Goal: Task Accomplishment & Management: Use online tool/utility

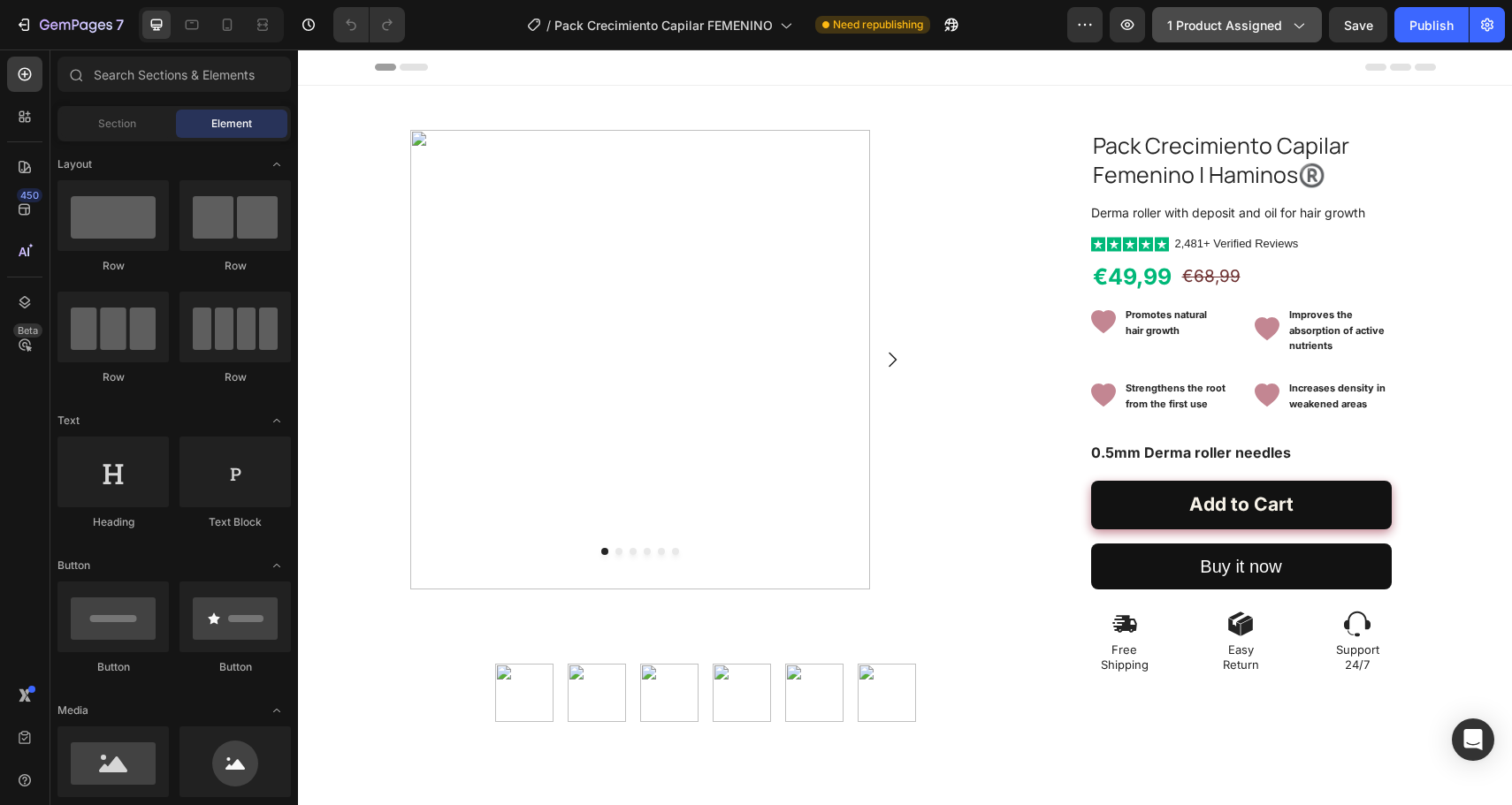
click at [1232, 14] on button "1 product assigned" at bounding box center [1236, 25] width 169 height 35
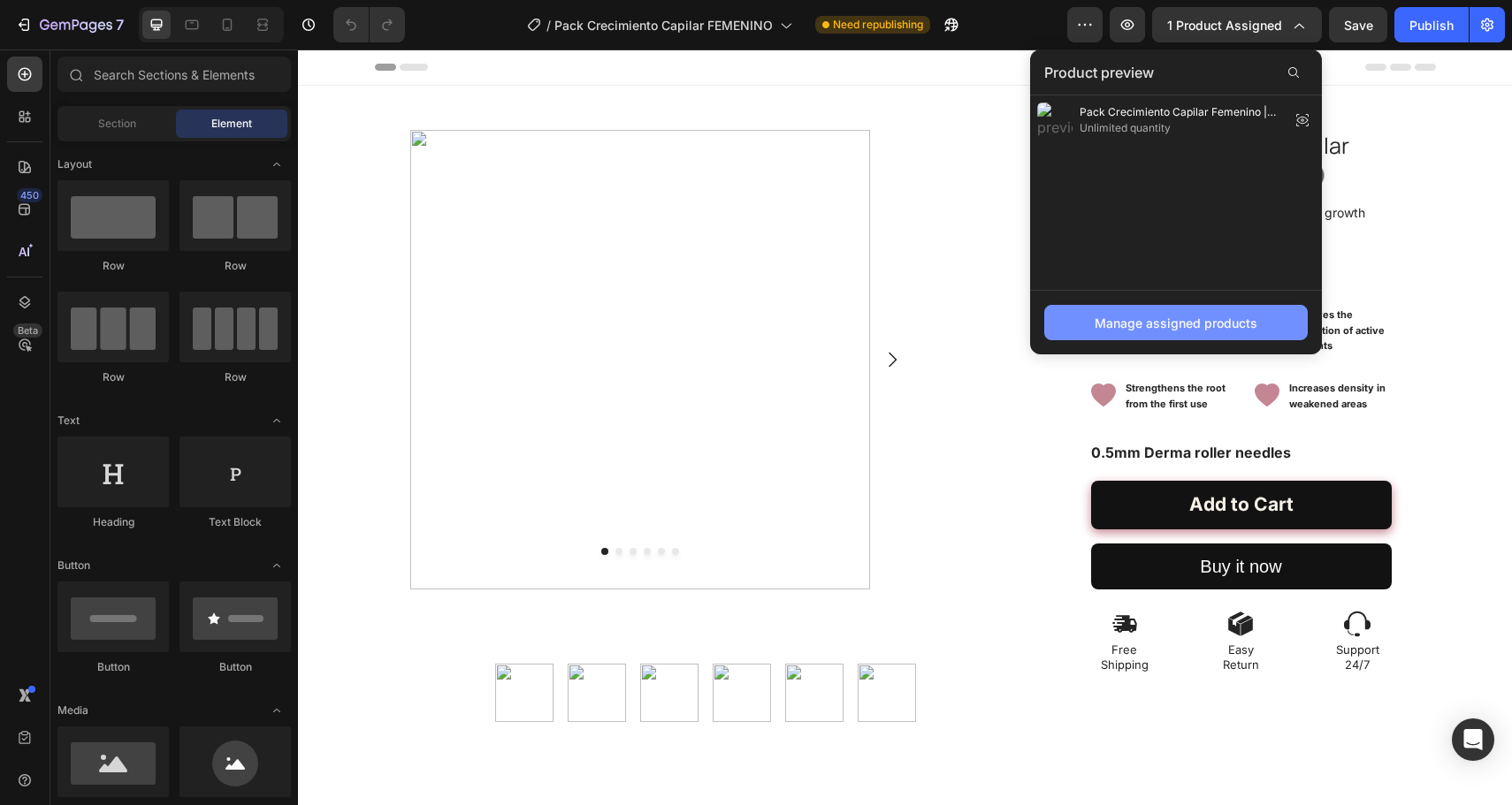
click at [1157, 321] on div "Manage assigned products" at bounding box center [1175, 323] width 162 height 19
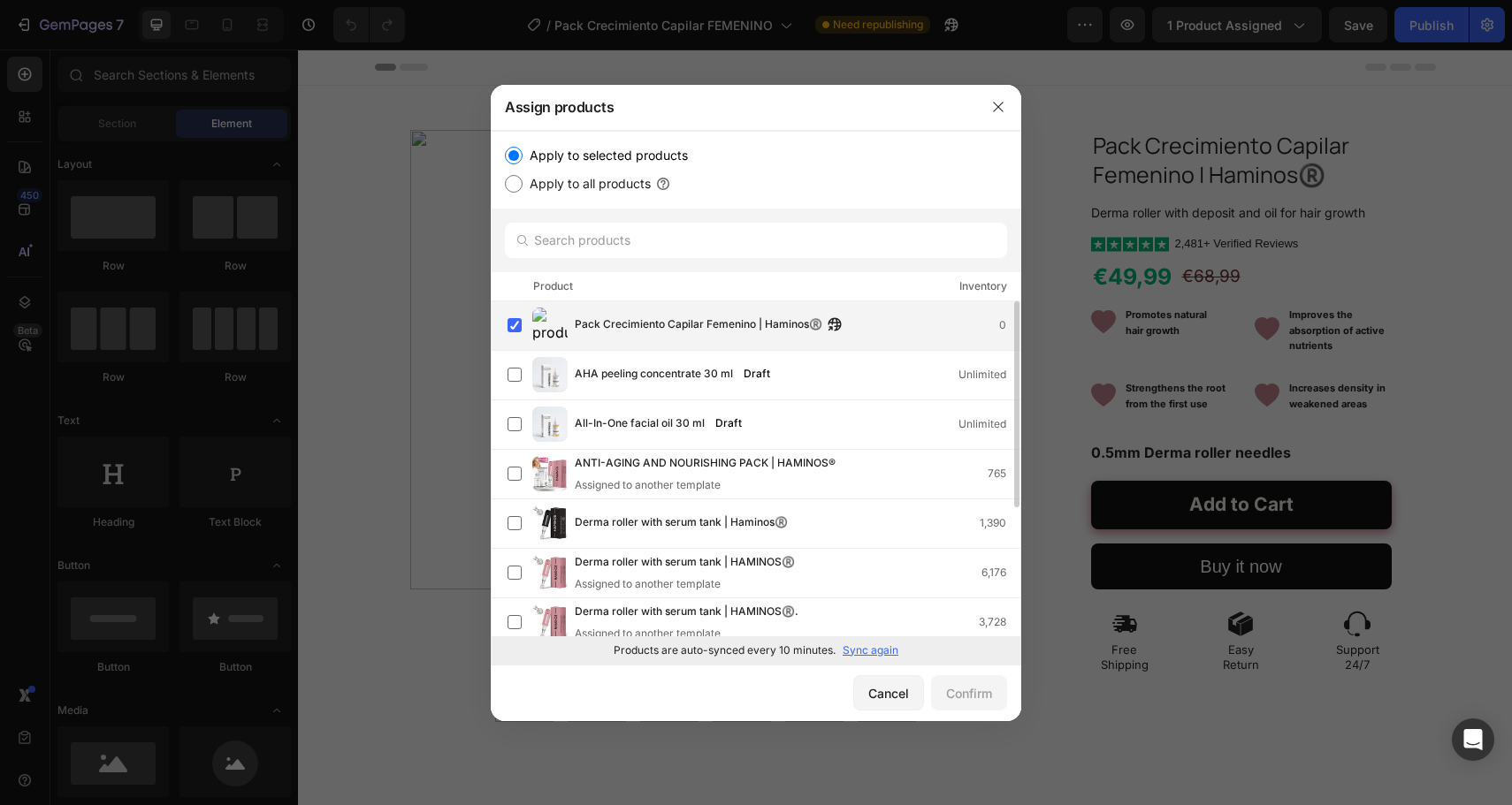
click at [746, 321] on span "Pack Crecimiento Capilar Femenino | Haminos®️" at bounding box center [698, 325] width 247 height 20
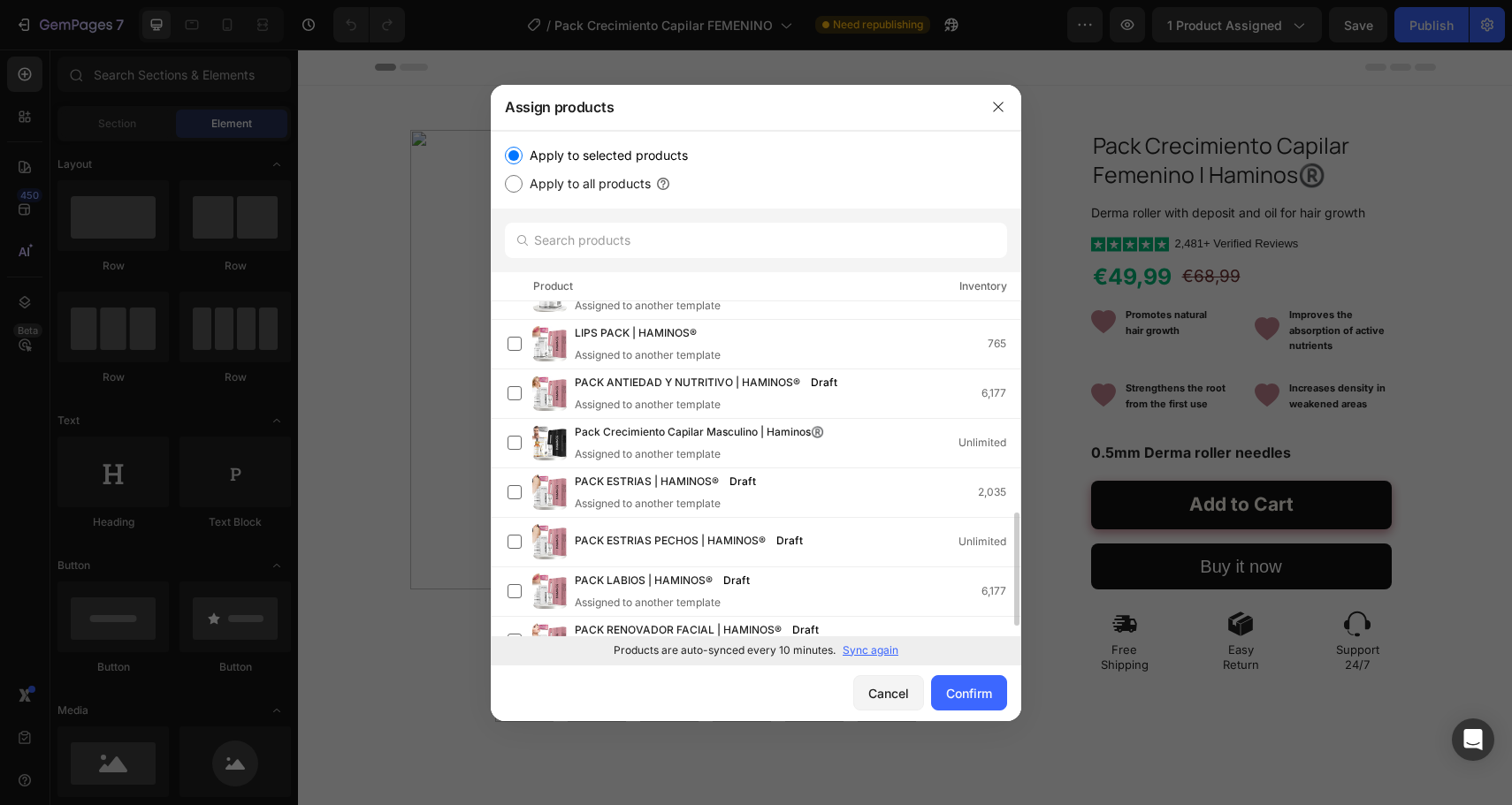
scroll to position [655, 0]
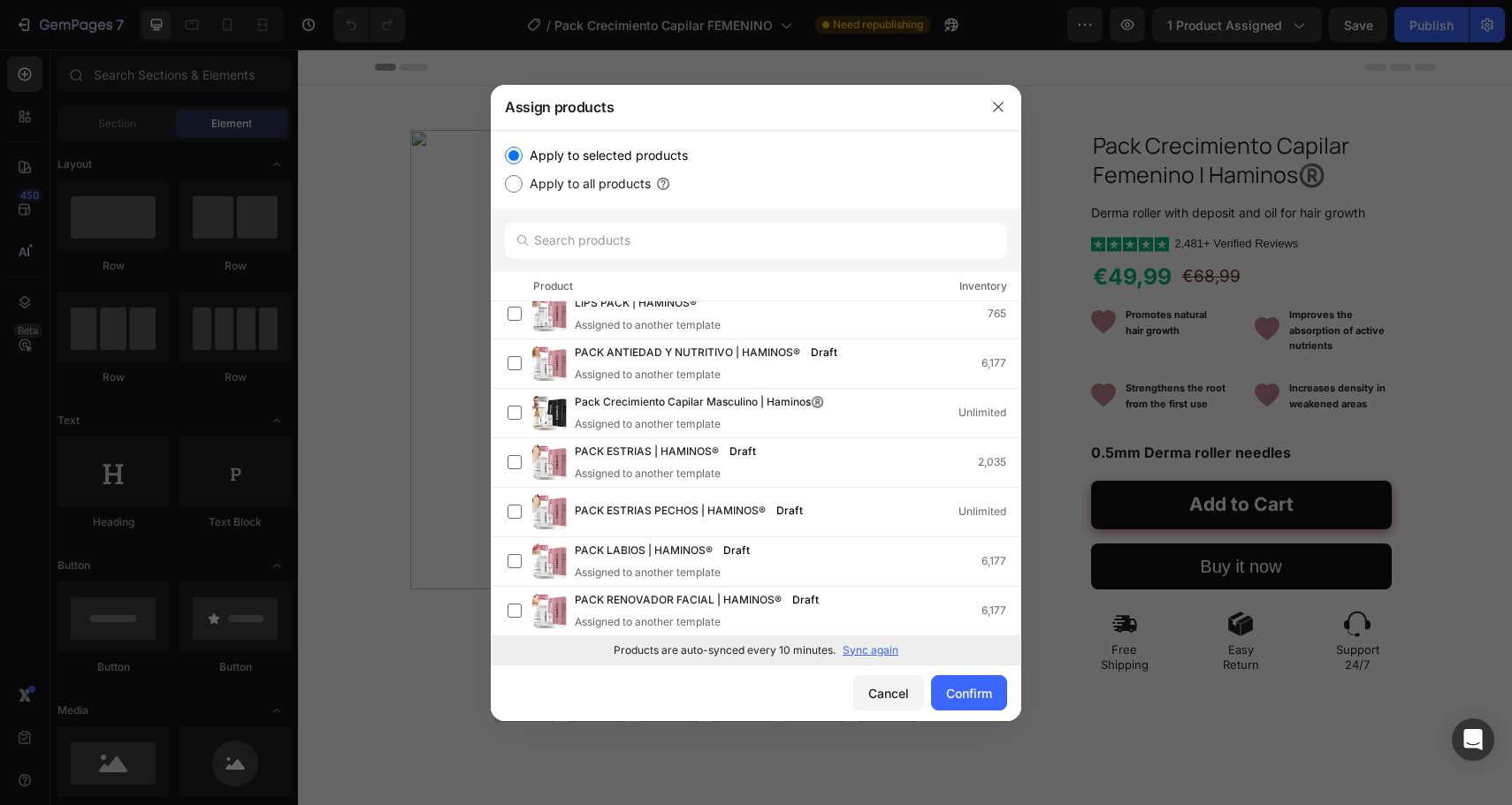
click at [858, 645] on p "Sync again" at bounding box center [870, 651] width 56 height 16
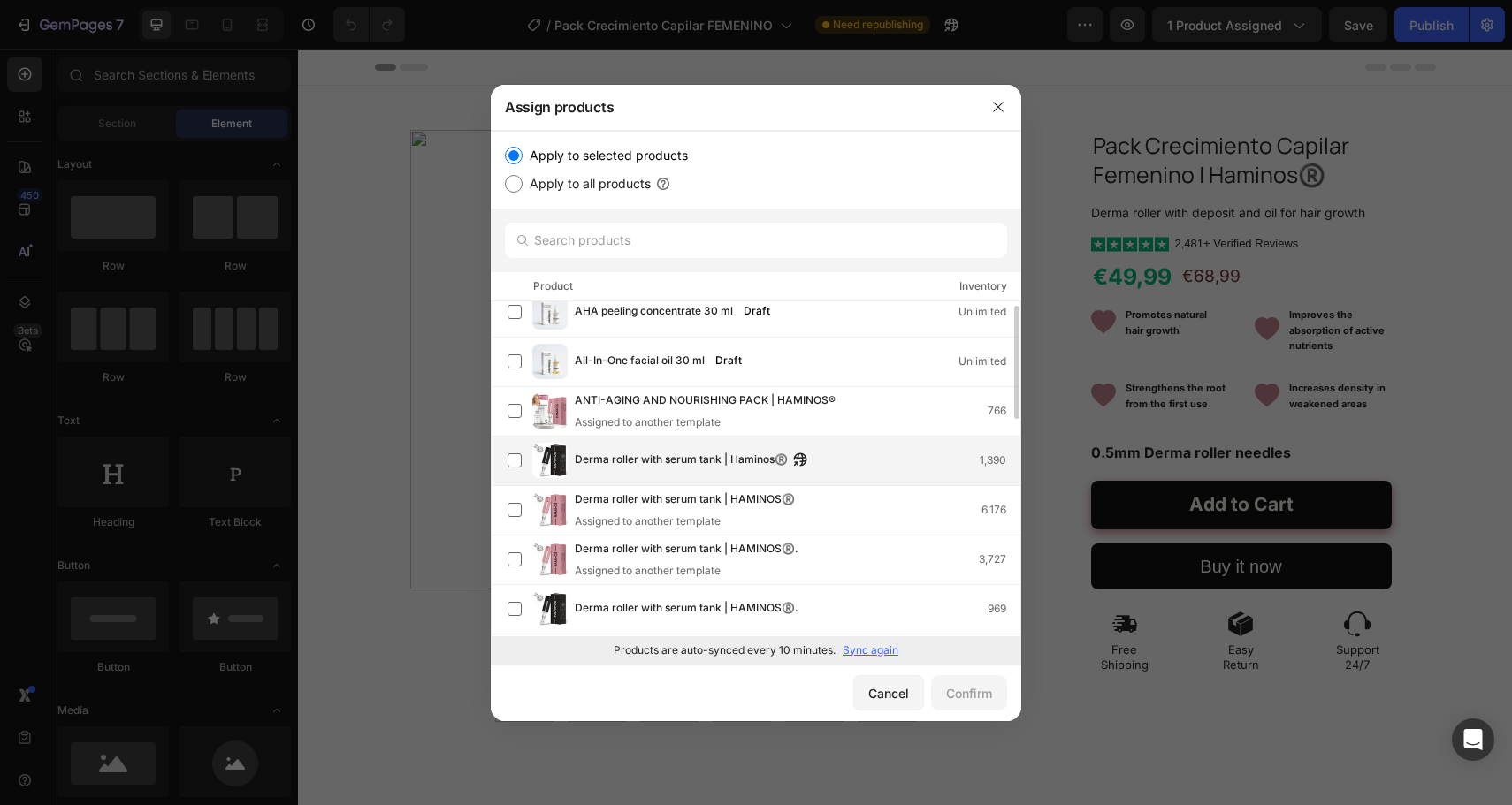
scroll to position [3, 0]
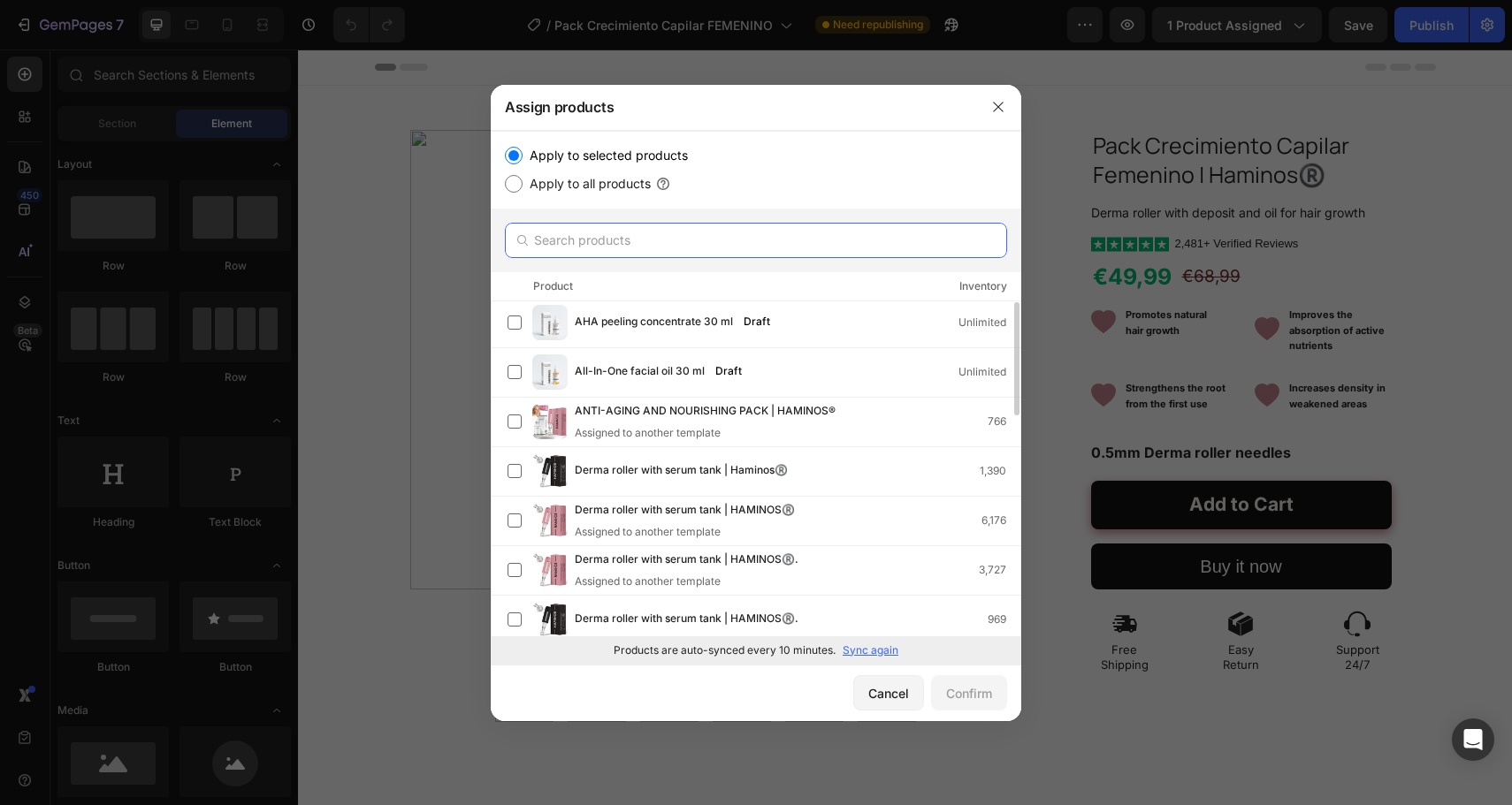
click at [722, 238] on input "text" at bounding box center [756, 240] width 502 height 35
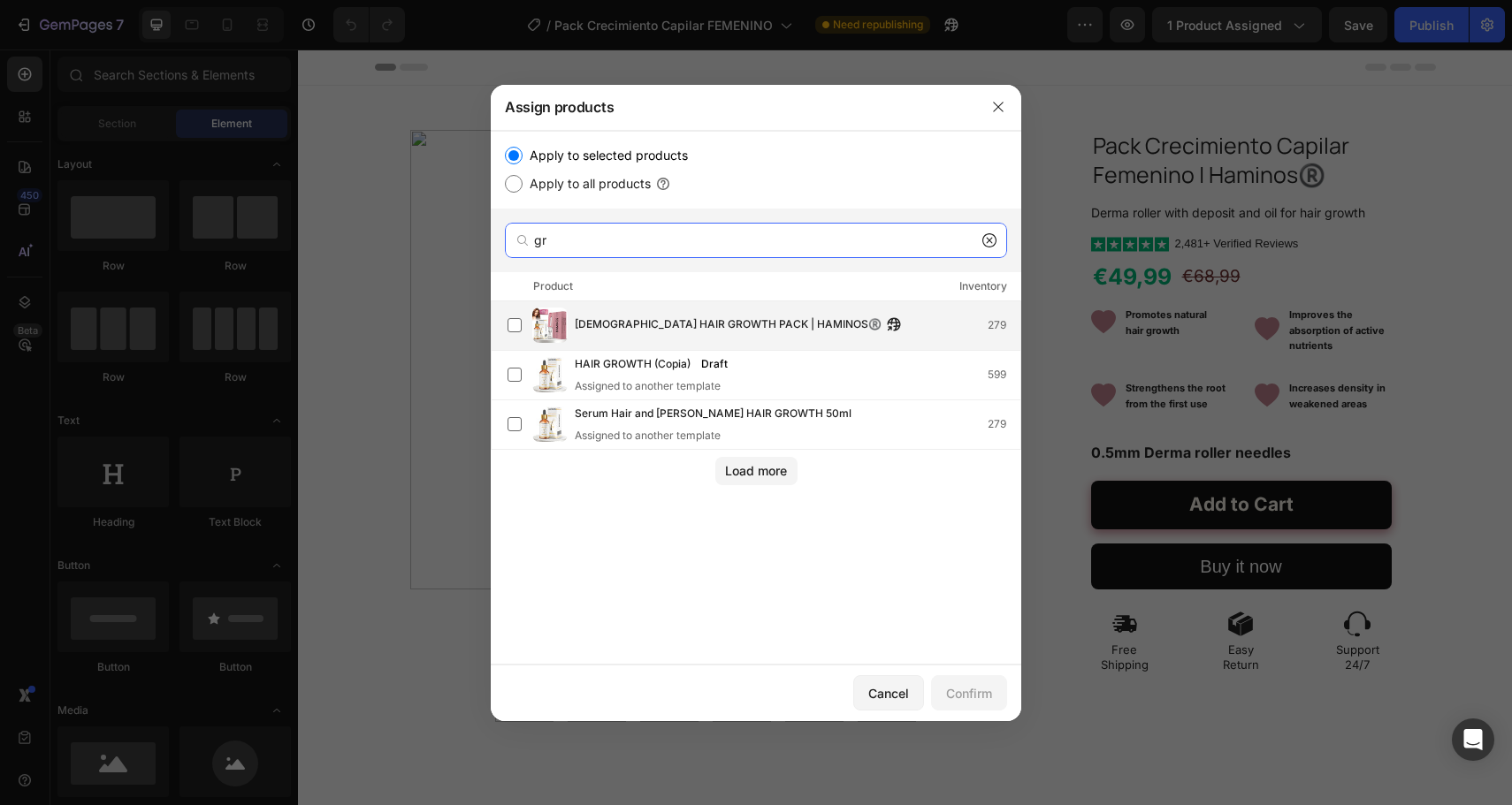
type input "gr"
click at [685, 328] on span "[DEMOGRAPHIC_DATA] HAIR GROWTH PACK | HAMINOS®️" at bounding box center [728, 325] width 307 height 20
click at [944, 690] on button "Confirm" at bounding box center [969, 693] width 76 height 35
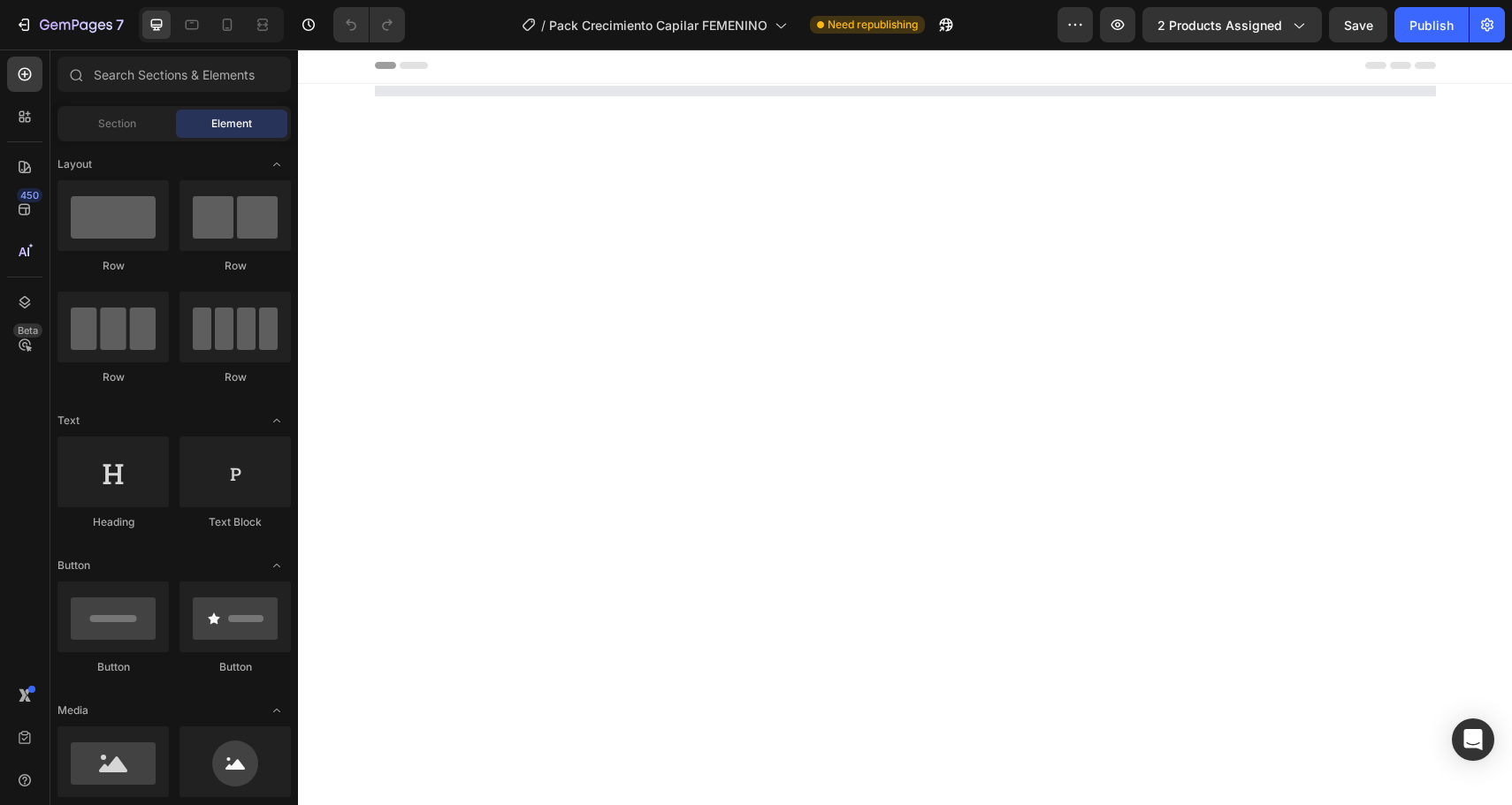
scroll to position [0, 0]
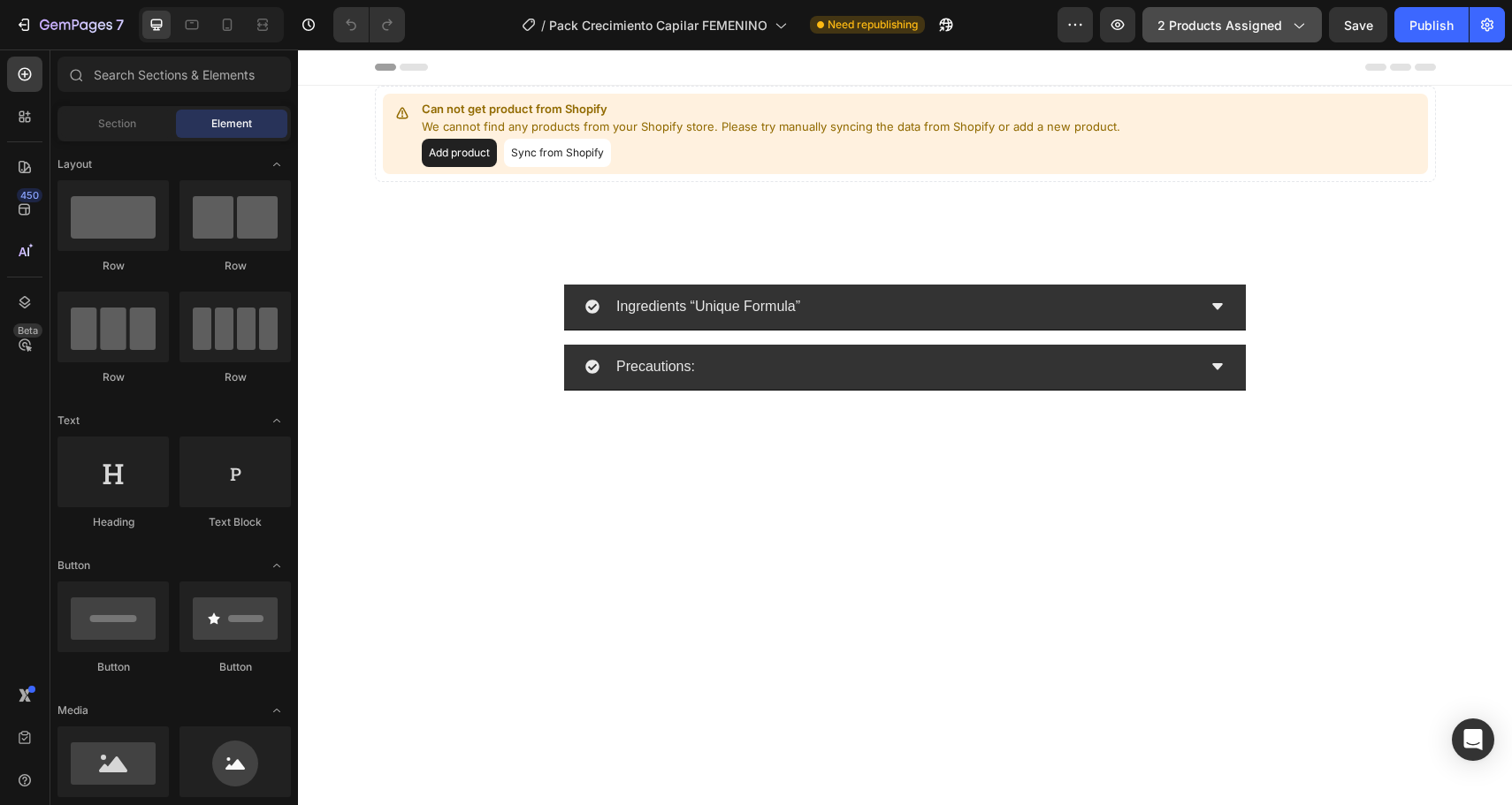
click at [1173, 35] on button "2 products assigned" at bounding box center [1232, 25] width 179 height 35
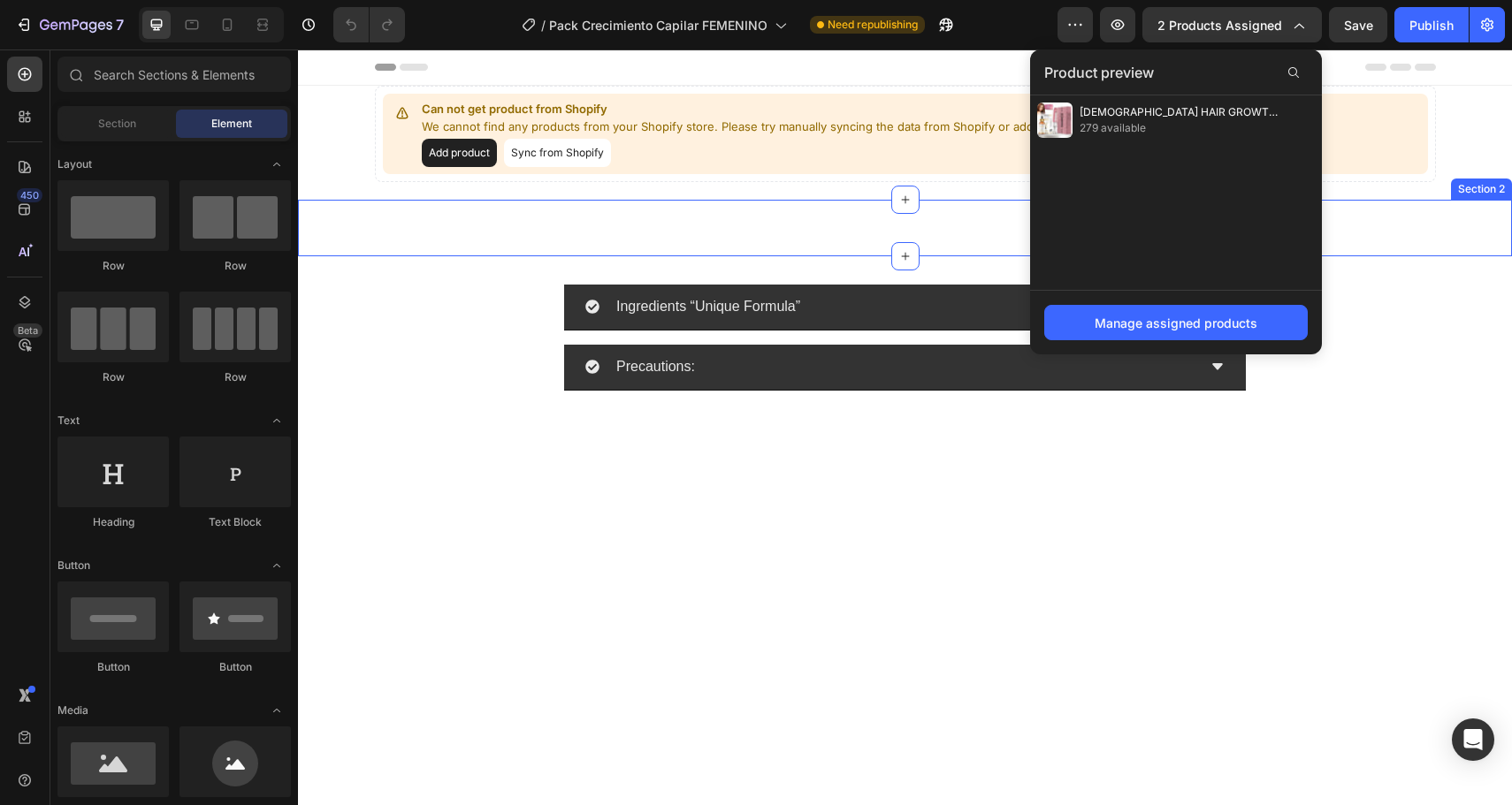
click at [1414, 230] on div "Ingredients “Unique Formula” Precautions: Accordion Section 2" at bounding box center [905, 228] width 1214 height 57
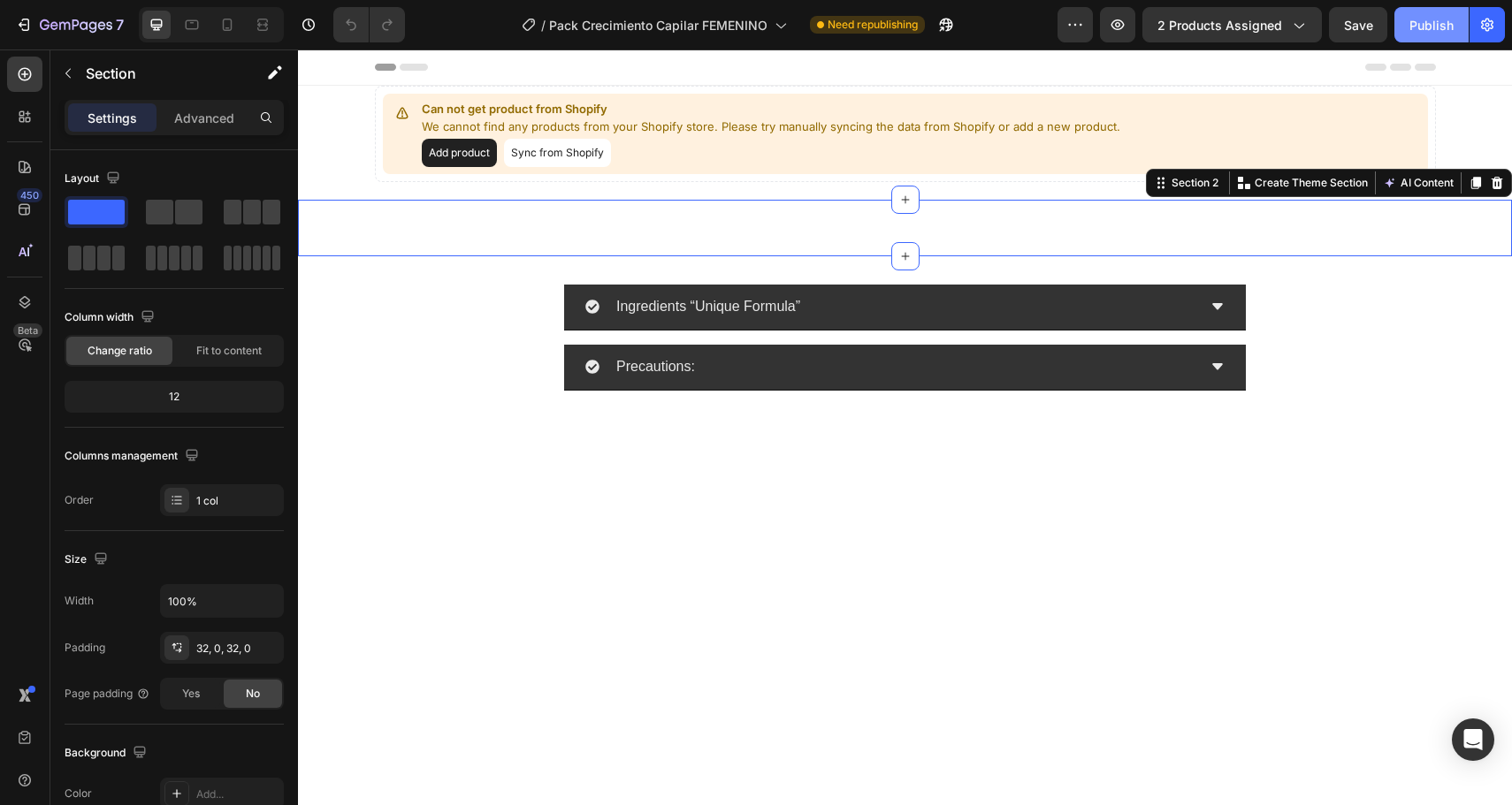
click at [1433, 30] on div "Publish" at bounding box center [1431, 25] width 44 height 19
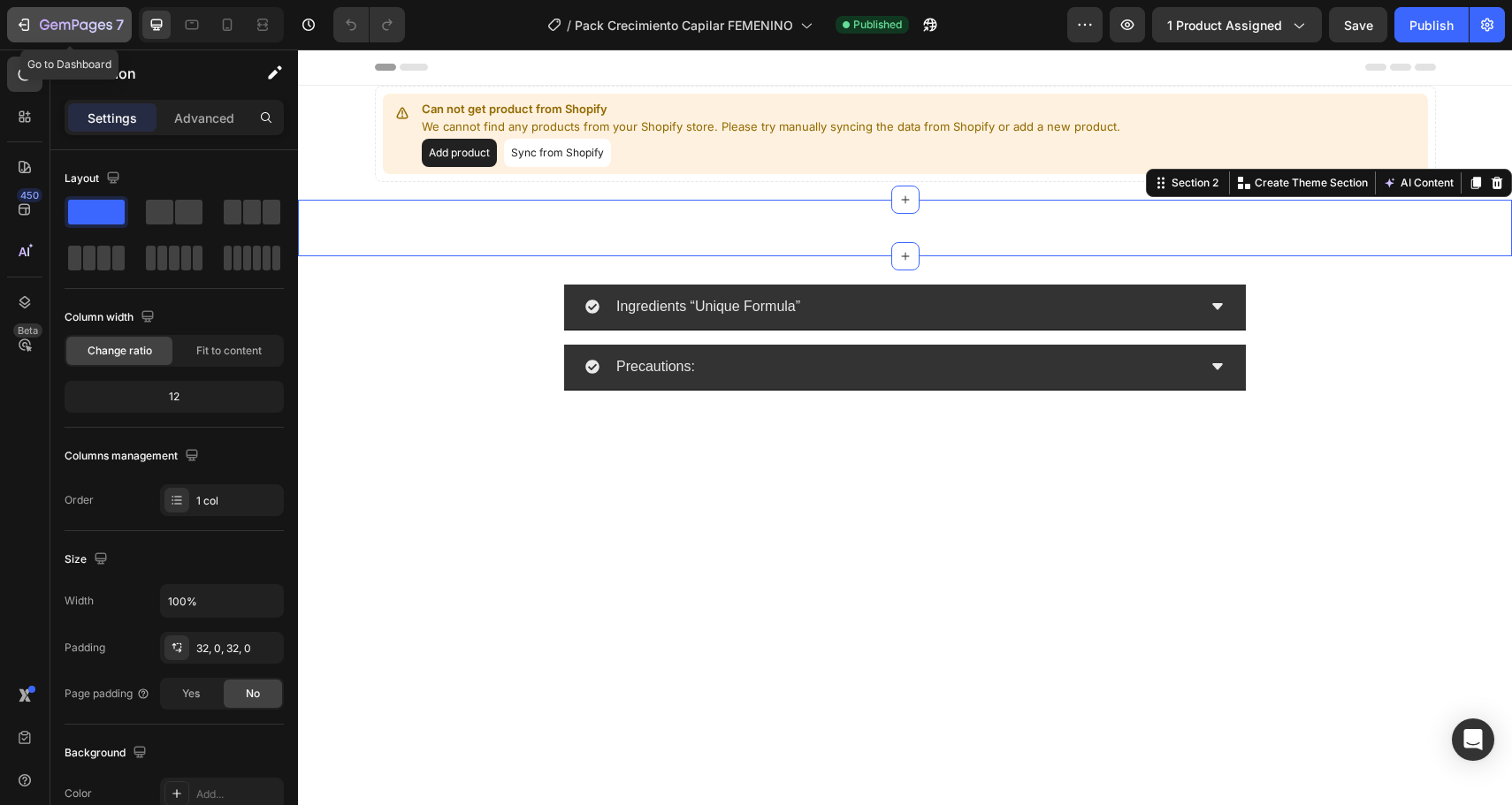
click at [48, 14] on div "7" at bounding box center [82, 25] width 84 height 21
